Goal: Task Accomplishment & Management: Manage account settings

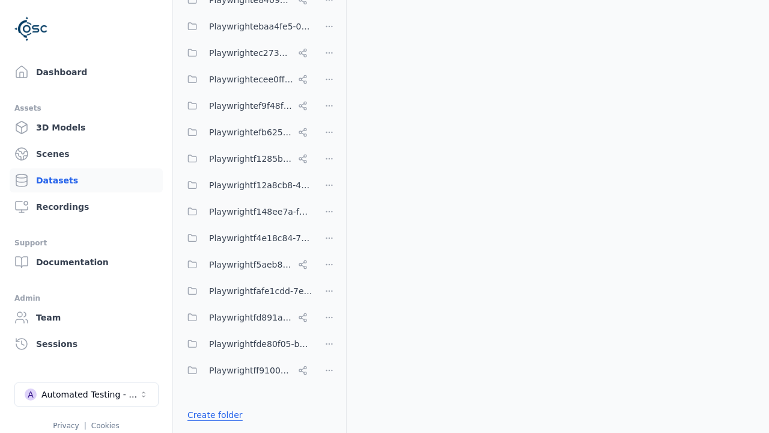
click at [211, 415] on link "Create folder" at bounding box center [215, 415] width 55 height 12
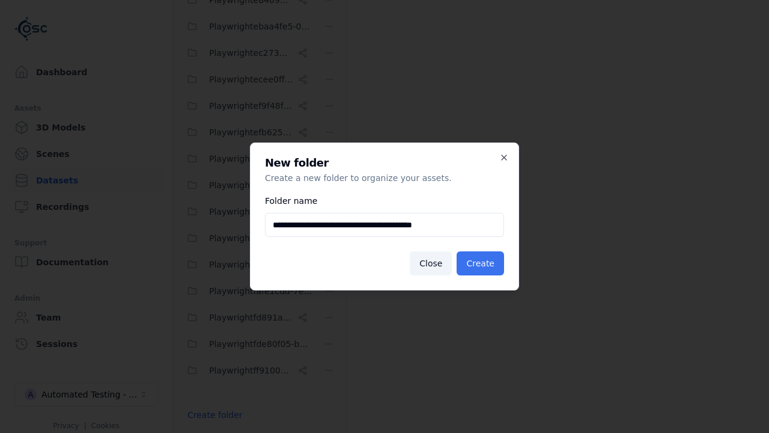
type input "**********"
click at [483, 263] on button "Create" at bounding box center [480, 263] width 47 height 24
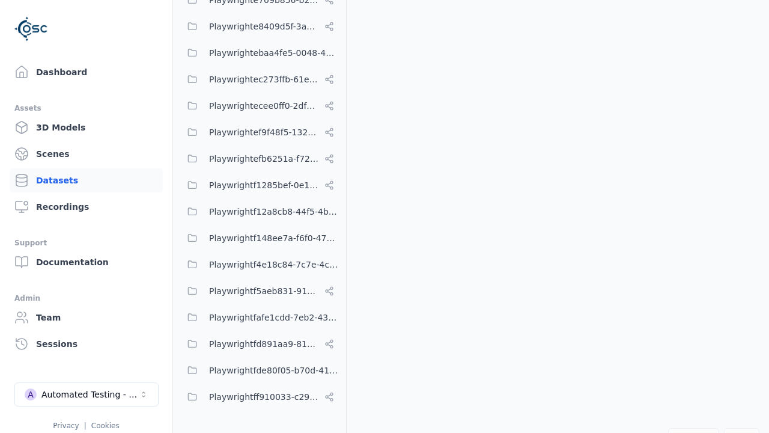
scroll to position [5845, 0]
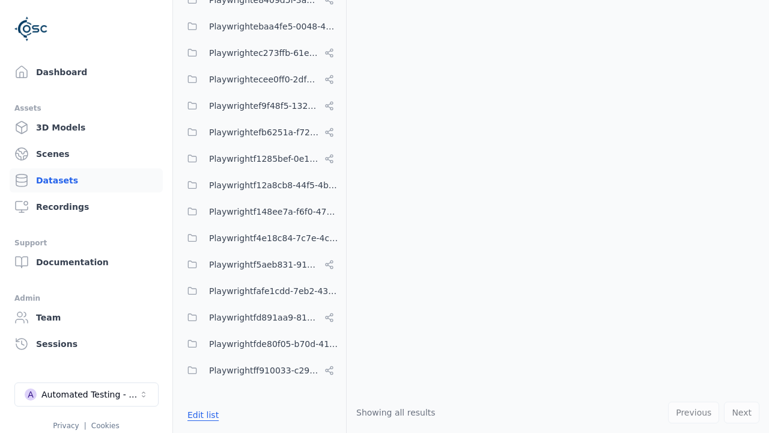
click at [201, 415] on button "Edit list" at bounding box center [203, 415] width 46 height 22
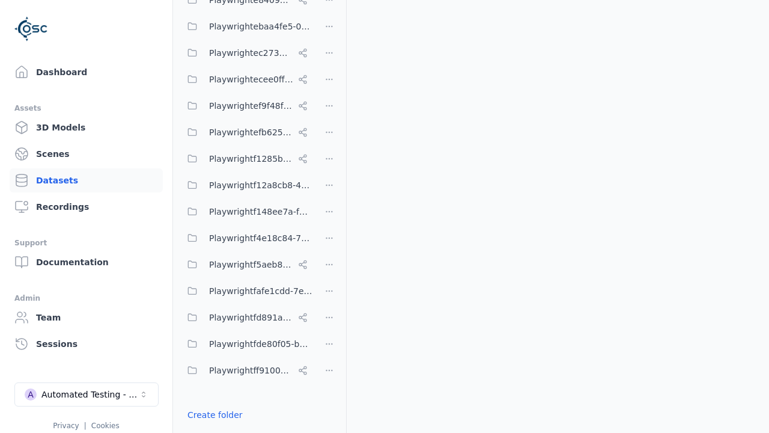
click at [329, 216] on html "Support Dashboard Assets 3D Models Scenes Datasets Recordings Support Documenta…" at bounding box center [384, 216] width 769 height 433
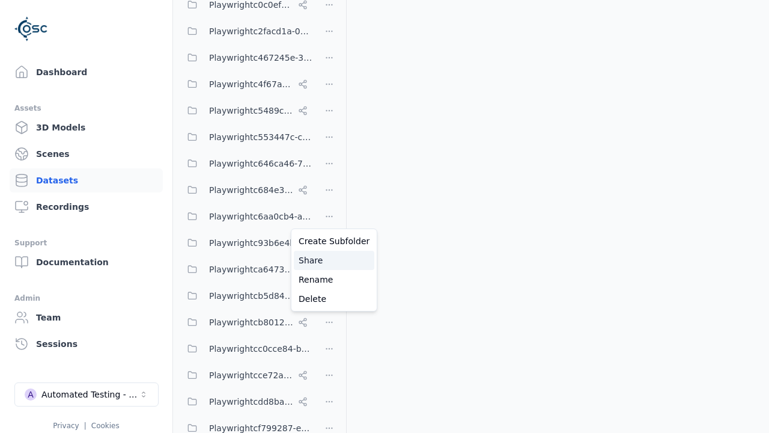
click at [329, 260] on div "Share" at bounding box center [334, 260] width 81 height 19
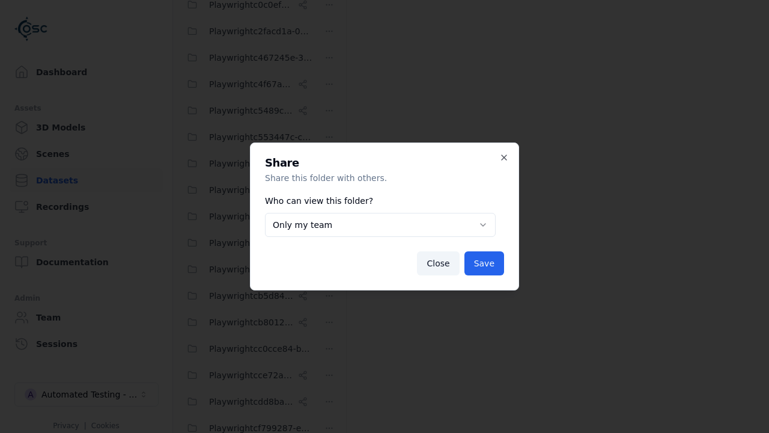
click at [380, 225] on button "Only my team" at bounding box center [380, 225] width 231 height 24
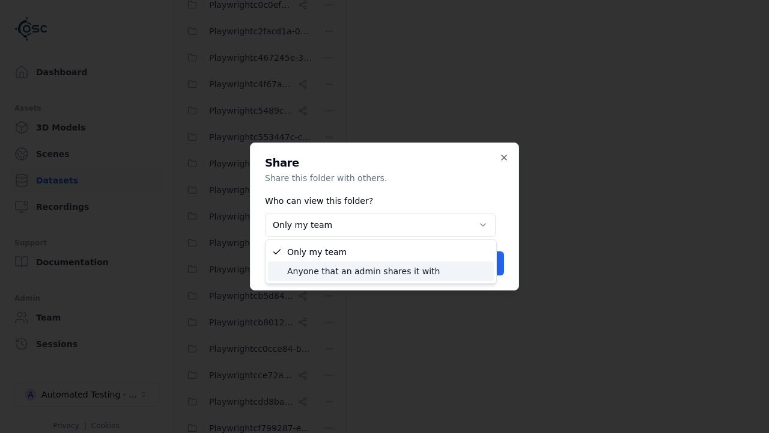
select select "****"
click at [486, 263] on button "Save" at bounding box center [485, 263] width 40 height 24
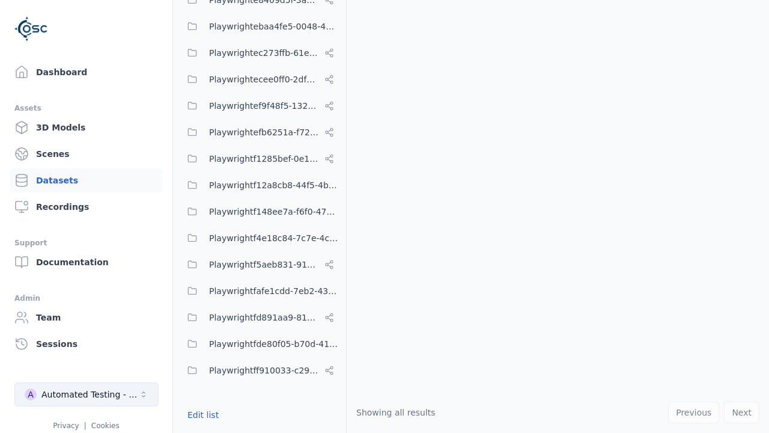
click at [87, 394] on div "Automated Testing - Playwright" at bounding box center [89, 394] width 97 height 12
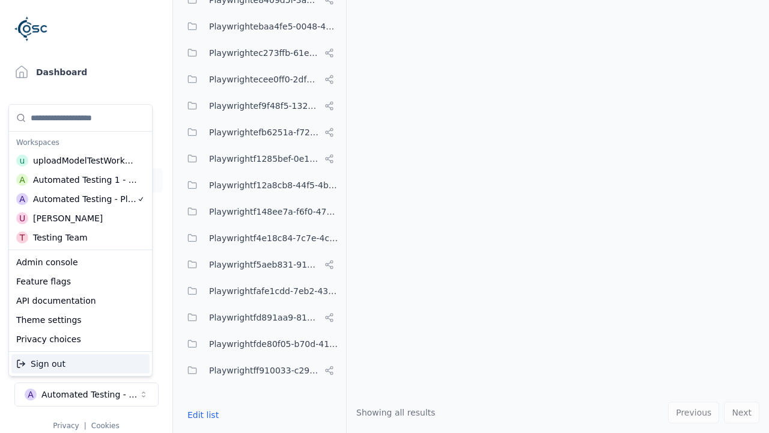
click at [81, 180] on div "Automated Testing 1 - Playwright" at bounding box center [85, 180] width 105 height 12
click at [385, 216] on html "Support Dashboard Assets 3D Models Scenes Datasets Recordings Support Documenta…" at bounding box center [384, 216] width 769 height 433
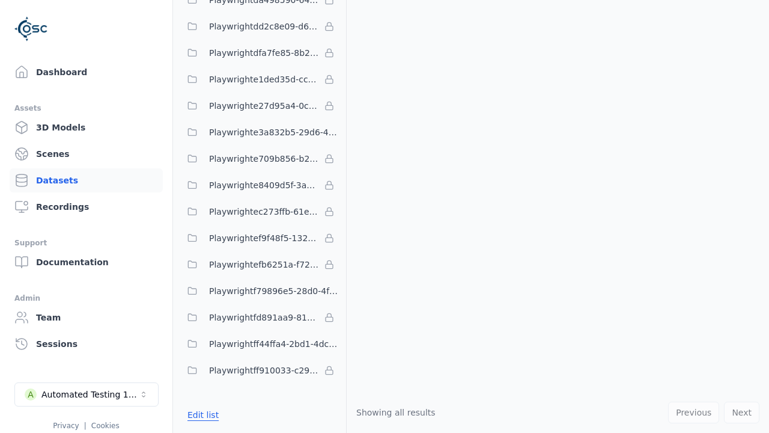
click at [201, 415] on button "Edit list" at bounding box center [203, 415] width 46 height 22
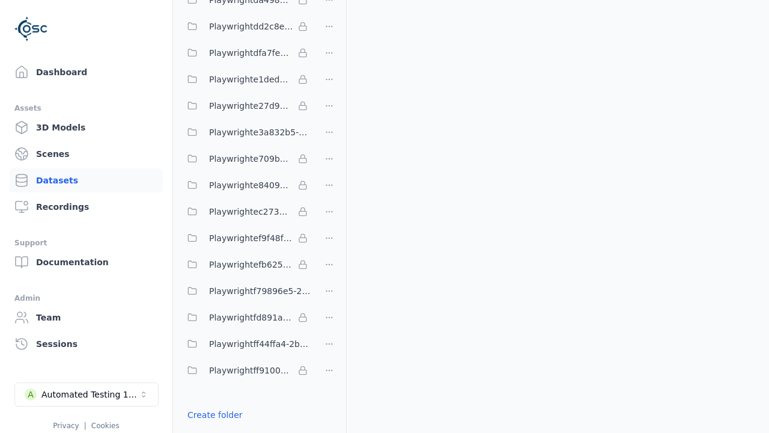
scroll to position [3535, 0]
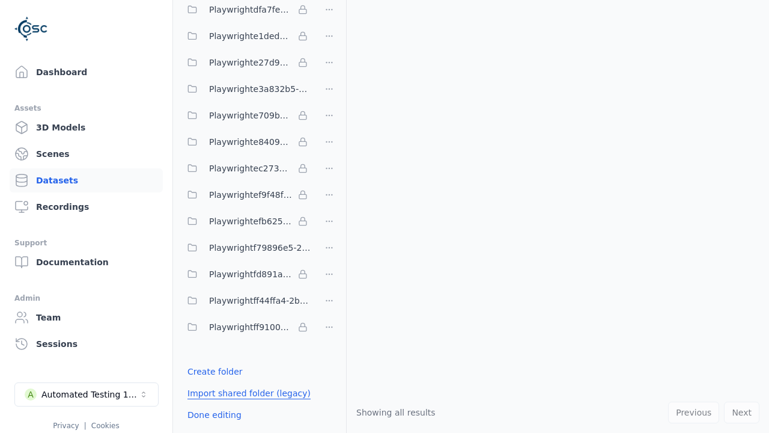
click at [240, 393] on link "Import shared folder (legacy)" at bounding box center [249, 393] width 123 height 12
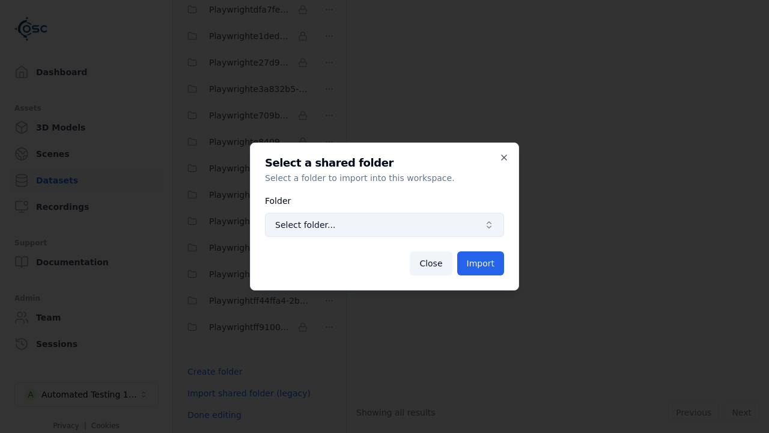
click at [385, 225] on span "Select folder..." at bounding box center [377, 225] width 204 height 12
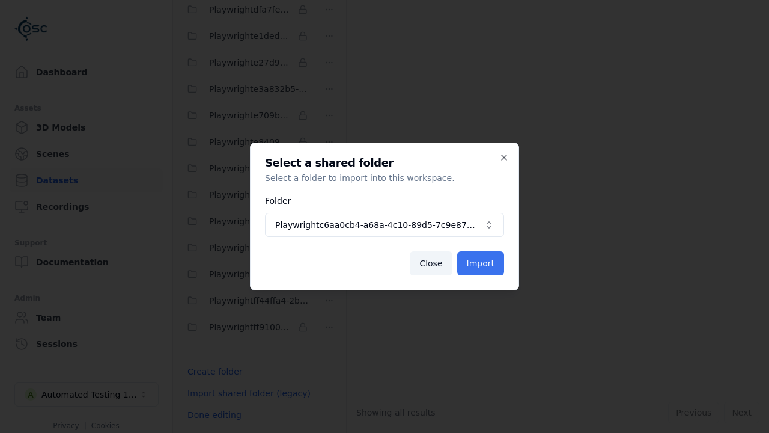
click at [482, 263] on button "Import" at bounding box center [480, 263] width 47 height 24
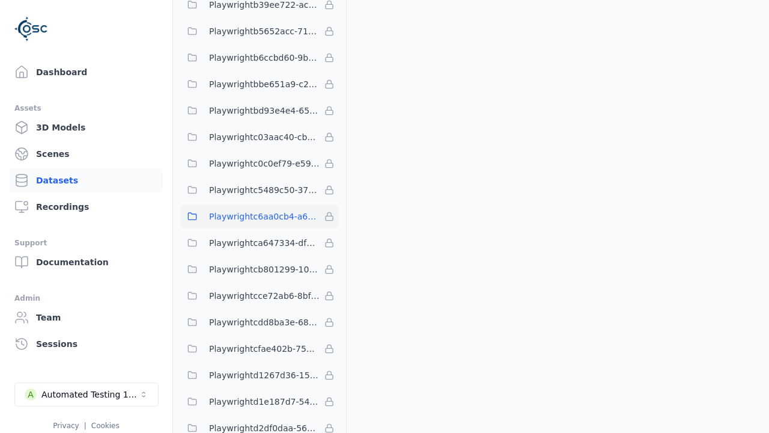
scroll to position [3518, 0]
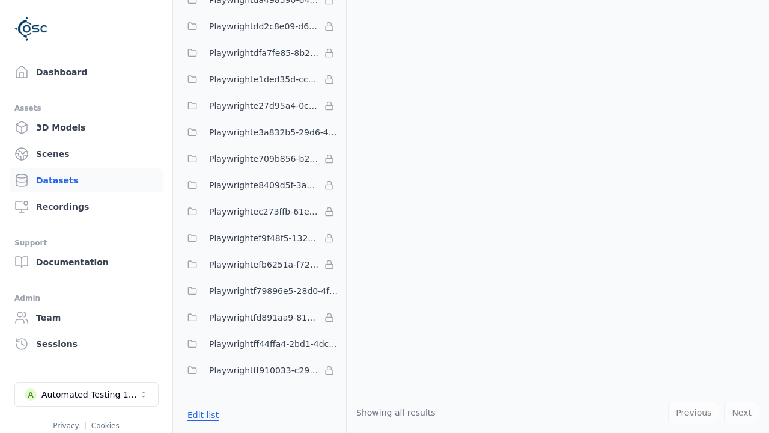
click at [201, 415] on button "Edit list" at bounding box center [203, 415] width 46 height 22
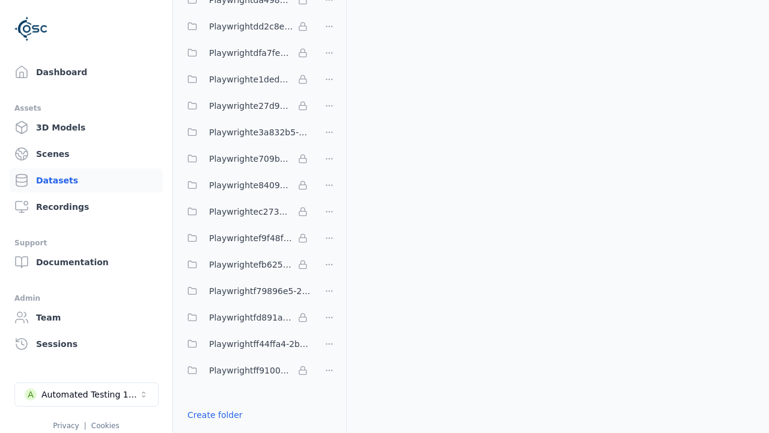
click at [329, 216] on html "Support Dashboard Assets 3D Models Scenes Datasets Recordings Support Documenta…" at bounding box center [384, 216] width 769 height 433
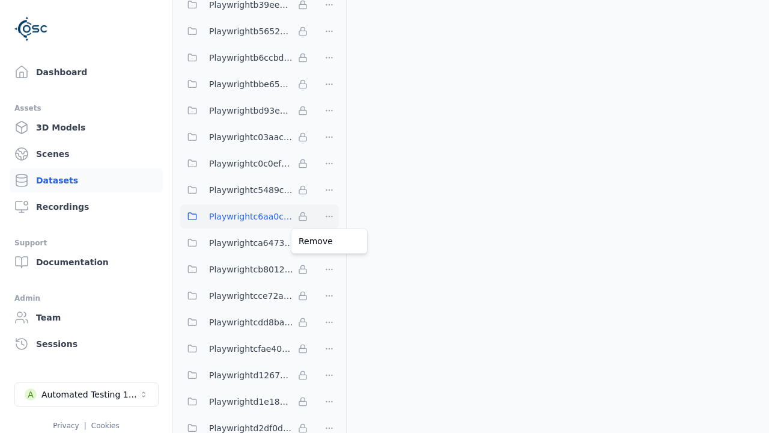
click at [385, 216] on html "Support Dashboard Assets 3D Models Scenes Datasets Recordings Support Documenta…" at bounding box center [384, 216] width 769 height 433
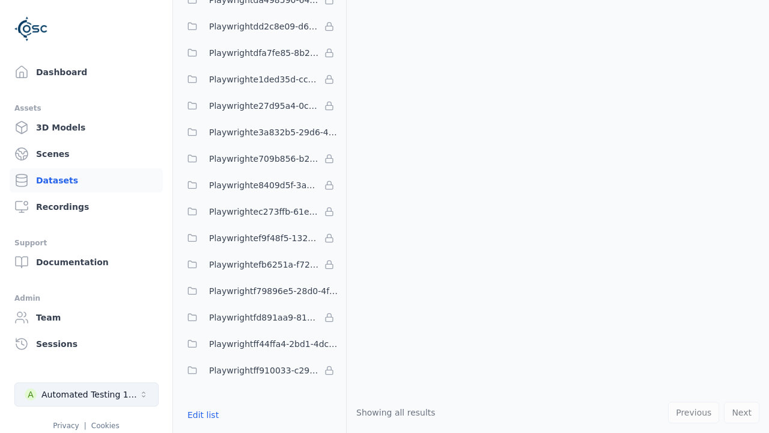
click at [87, 394] on div "Automated Testing 1 - Playwright" at bounding box center [89, 394] width 97 height 12
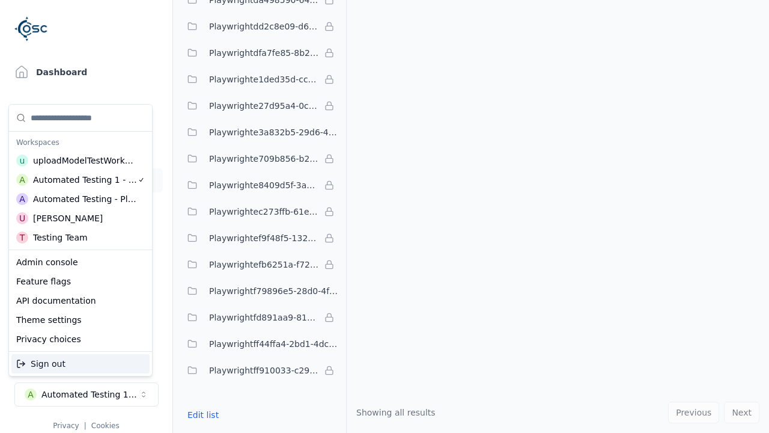
click at [81, 199] on div "Automated Testing - Playwright" at bounding box center [85, 199] width 104 height 12
click at [385, 216] on html "Support Dashboard Assets 3D Models Scenes Datasets Recordings Support Documenta…" at bounding box center [384, 216] width 769 height 433
